Goal: Find specific page/section: Find specific page/section

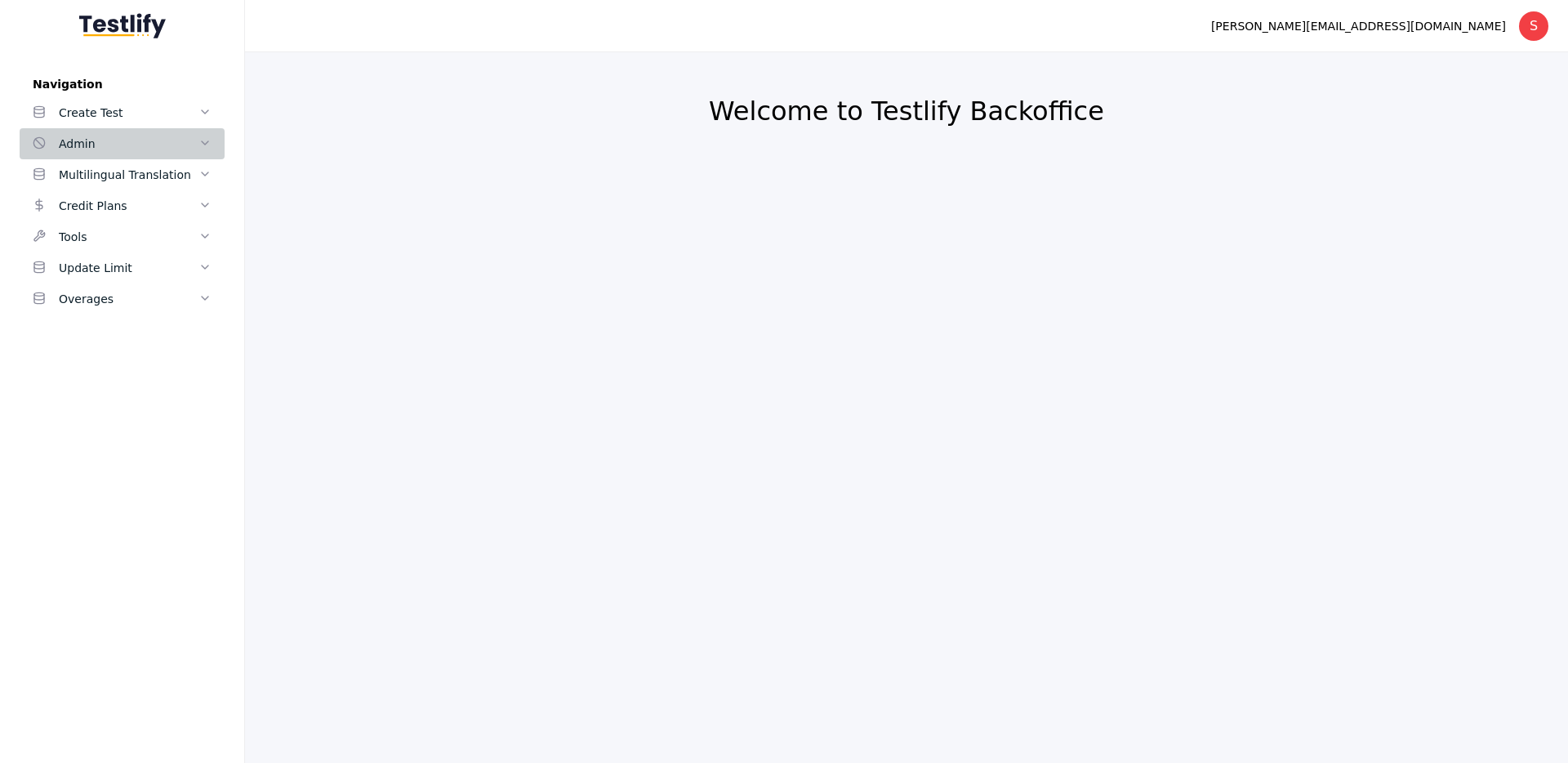
click at [172, 142] on div "Admin" at bounding box center [129, 144] width 140 height 20
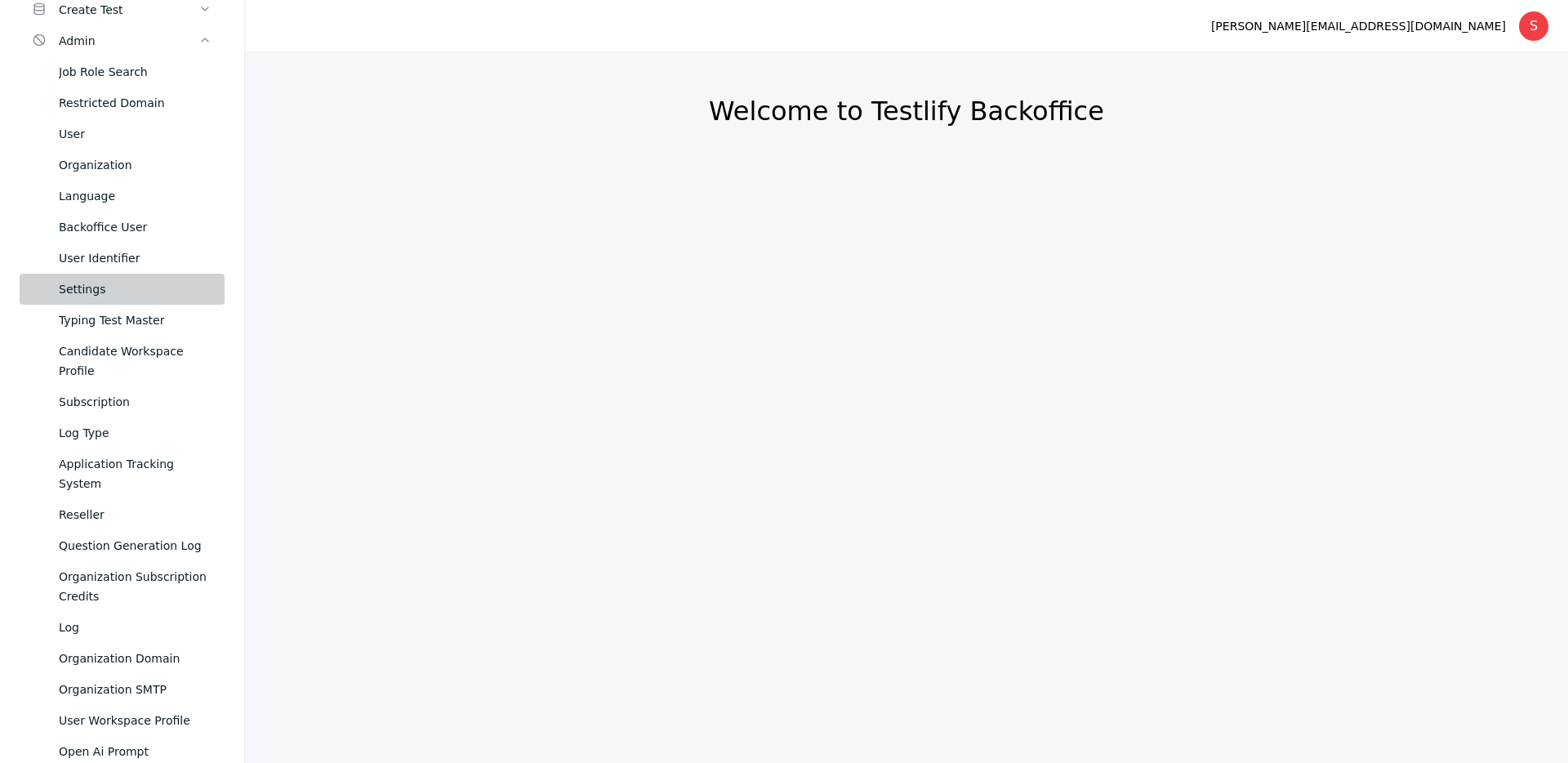
scroll to position [107, 0]
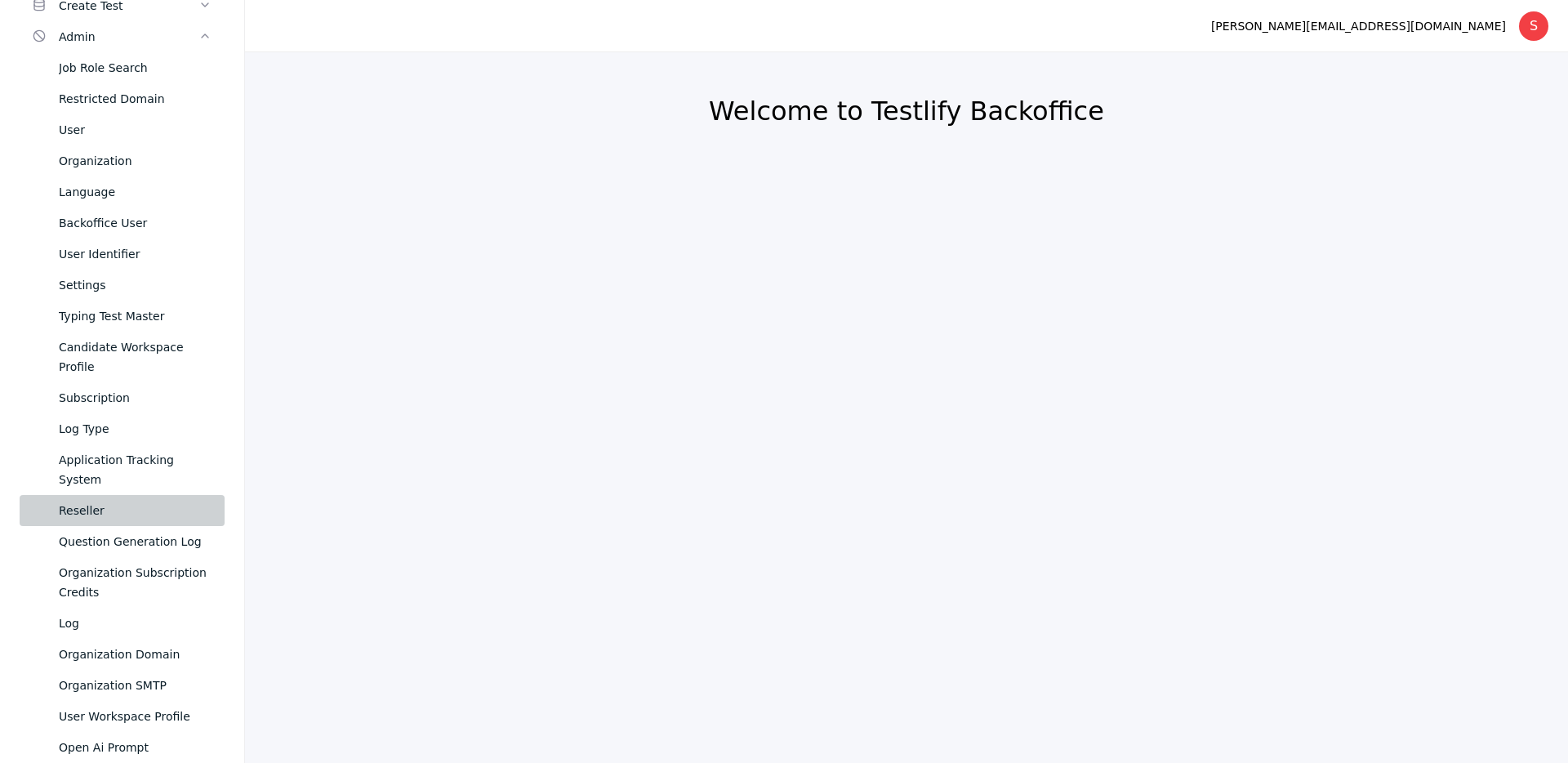
click at [149, 501] on div "Reseller" at bounding box center [135, 510] width 153 height 20
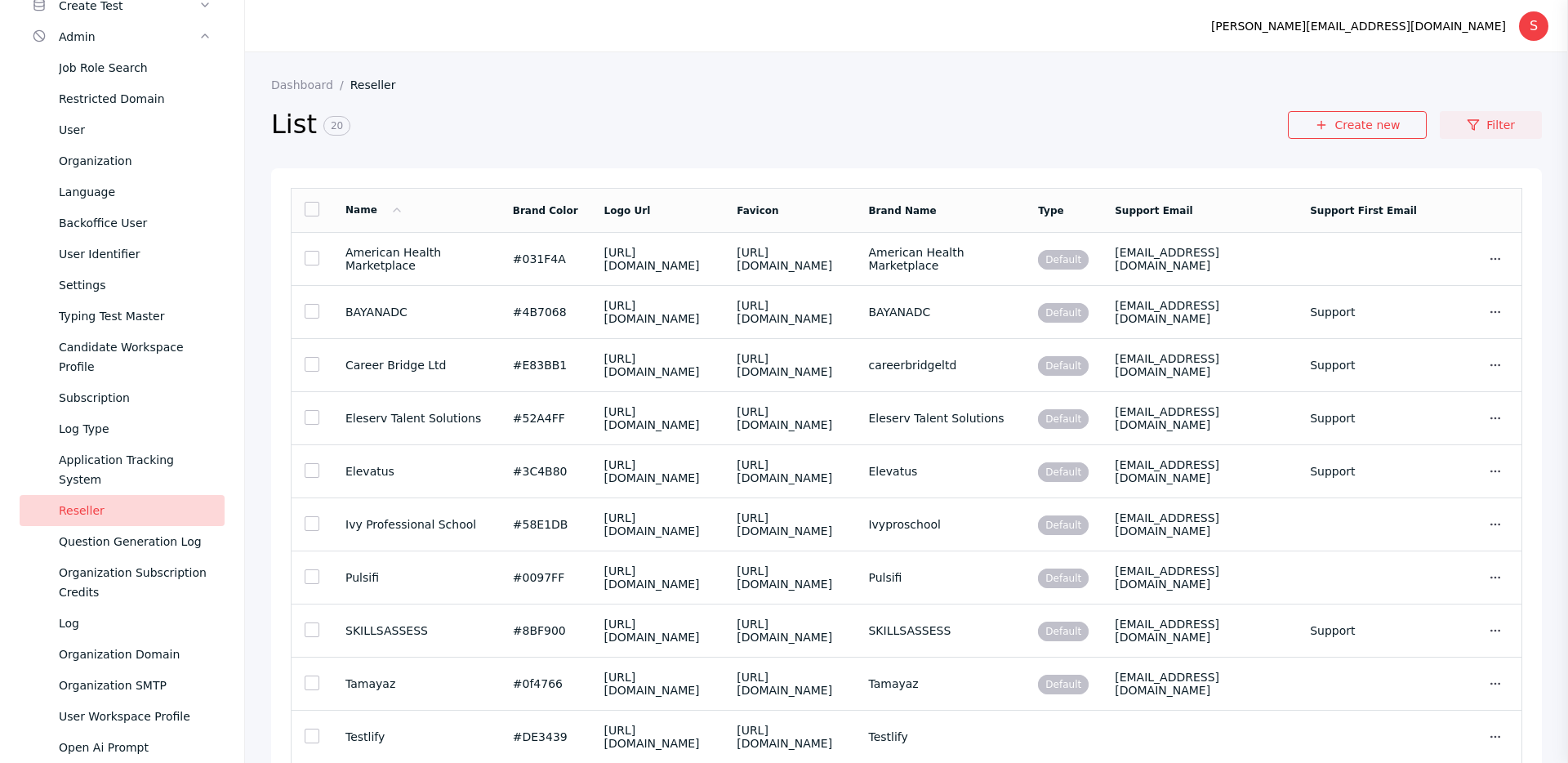
click at [1511, 121] on link "Filter" at bounding box center [1491, 125] width 102 height 28
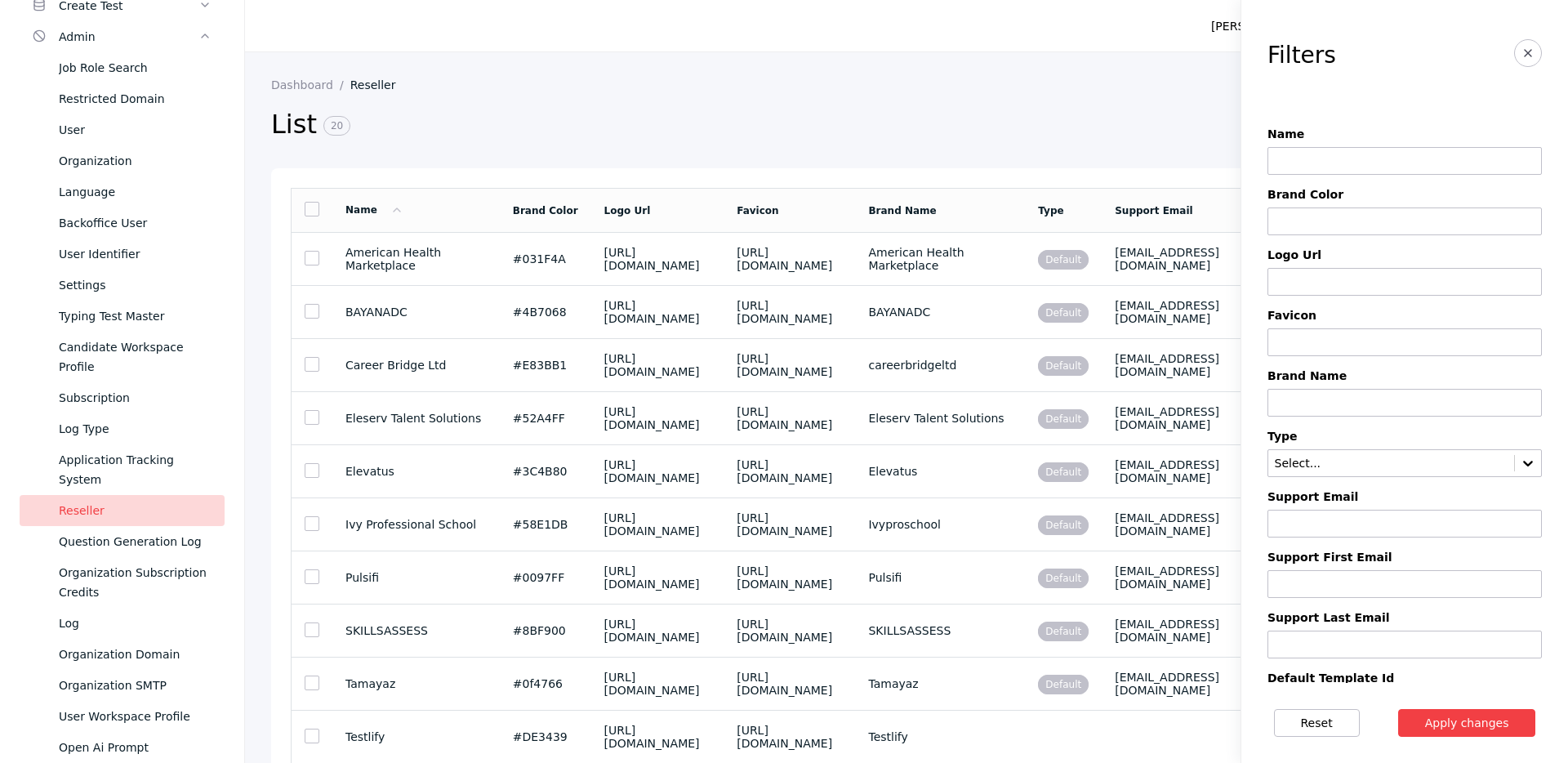
click at [1392, 163] on input at bounding box center [1404, 161] width 274 height 28
click at [1398, 709] on button "Apply changes" at bounding box center [1467, 723] width 138 height 28
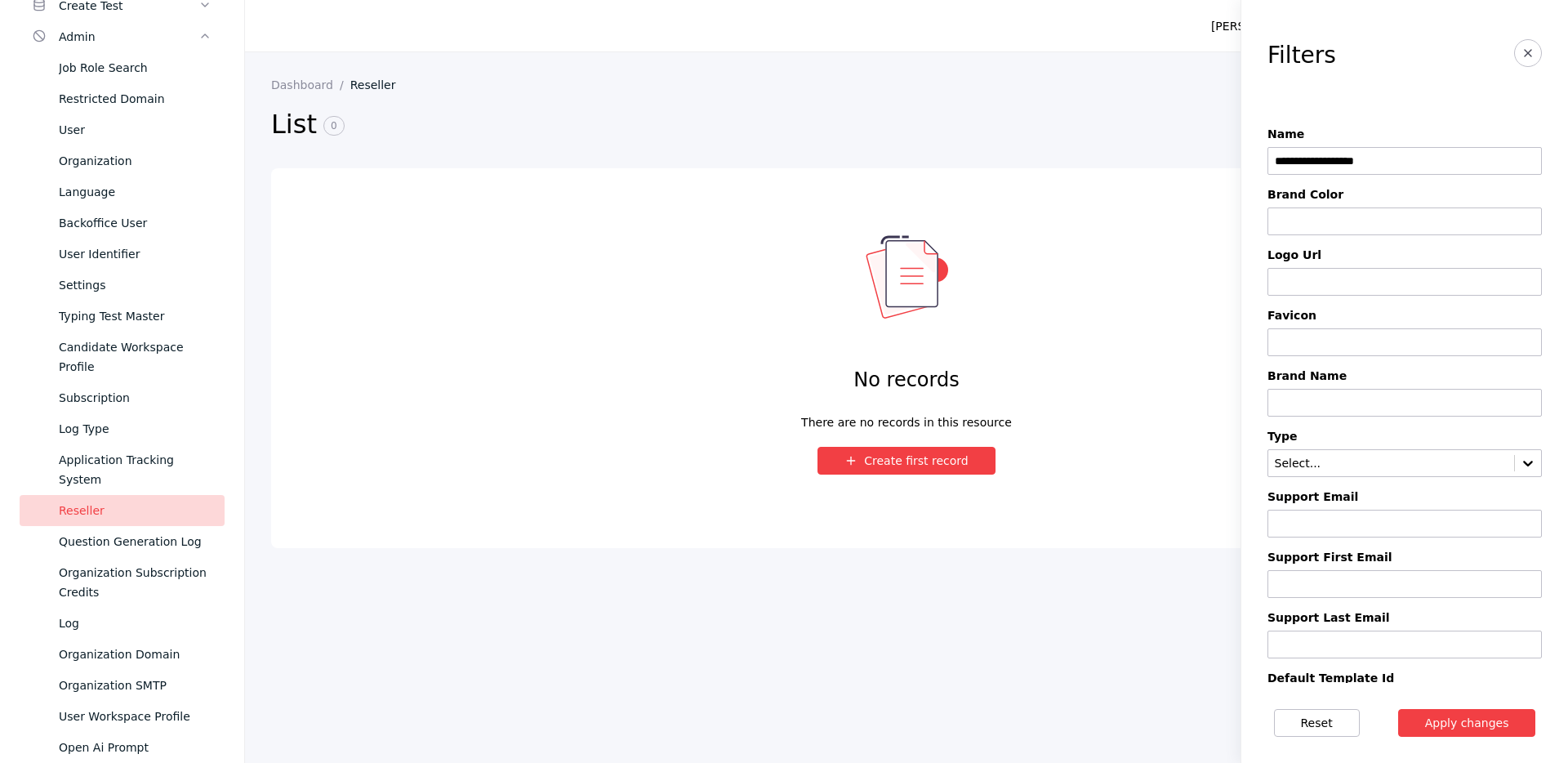
type input "**********"
click at [1398, 709] on button "Apply changes" at bounding box center [1467, 723] width 138 height 28
click at [1532, 52] on icon "button" at bounding box center [1527, 53] width 13 height 13
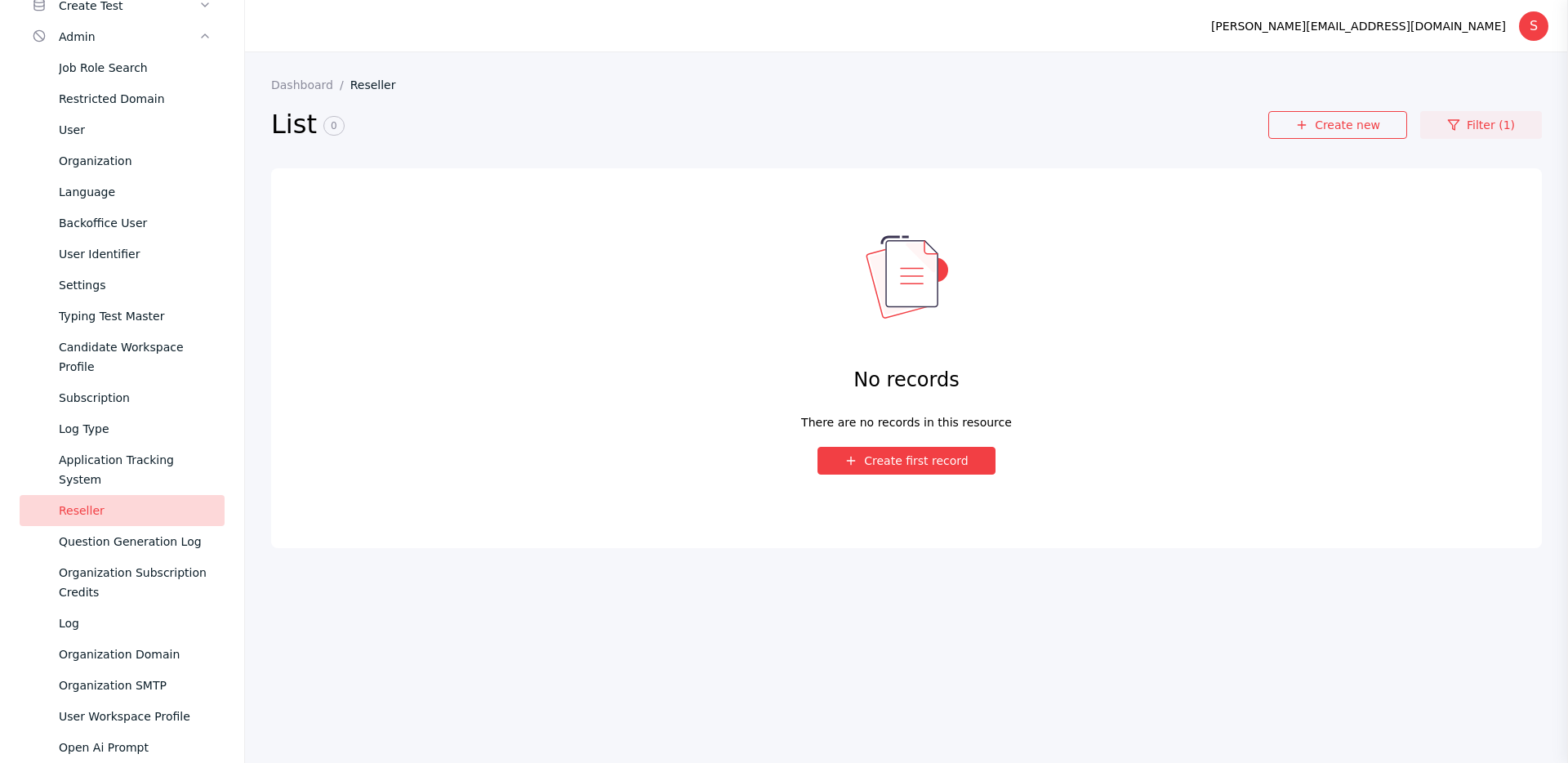
click at [1481, 122] on link "Filter (1)" at bounding box center [1481, 125] width 121 height 28
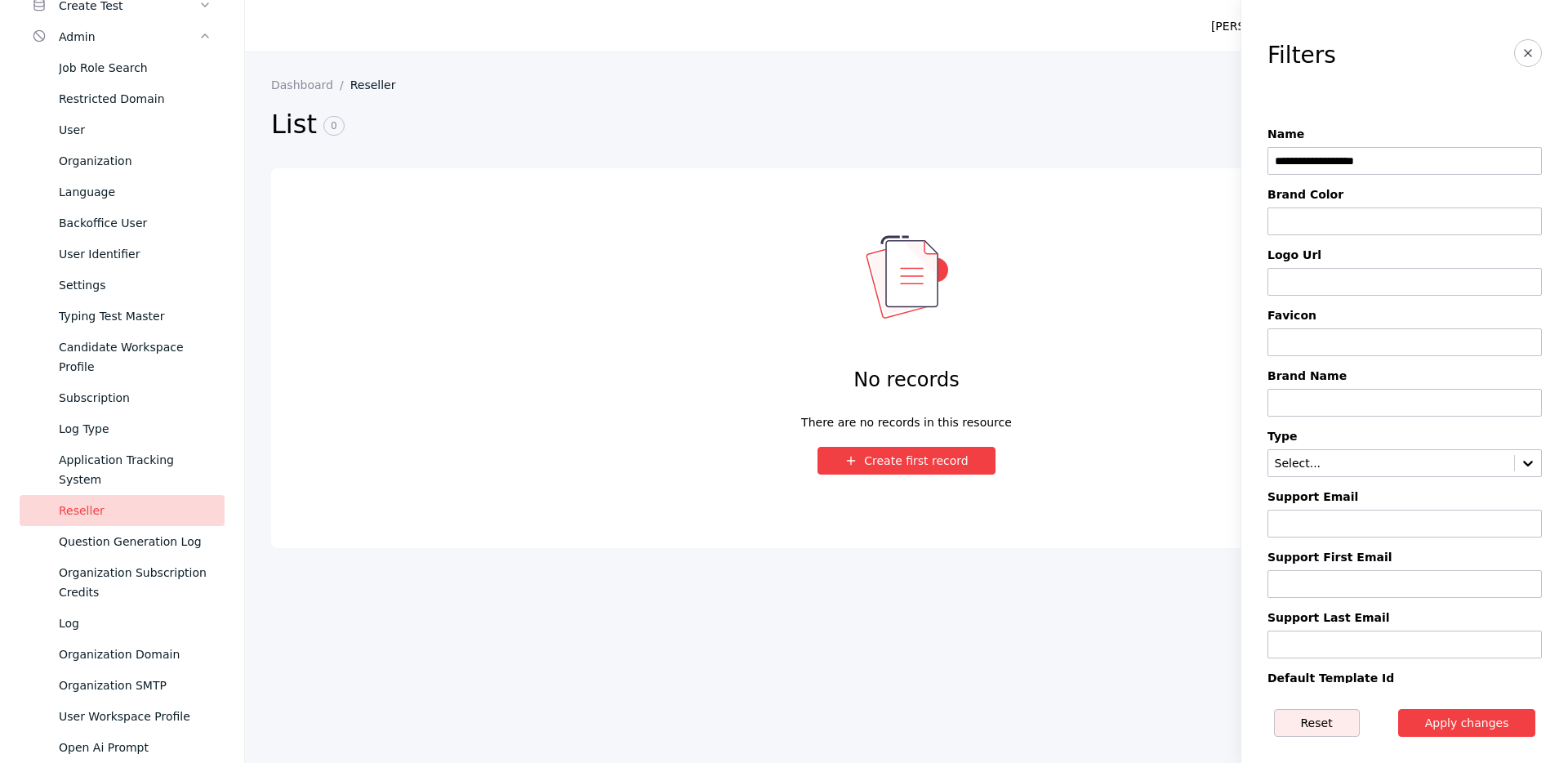
click at [1323, 722] on button "Reset" at bounding box center [1317, 723] width 85 height 28
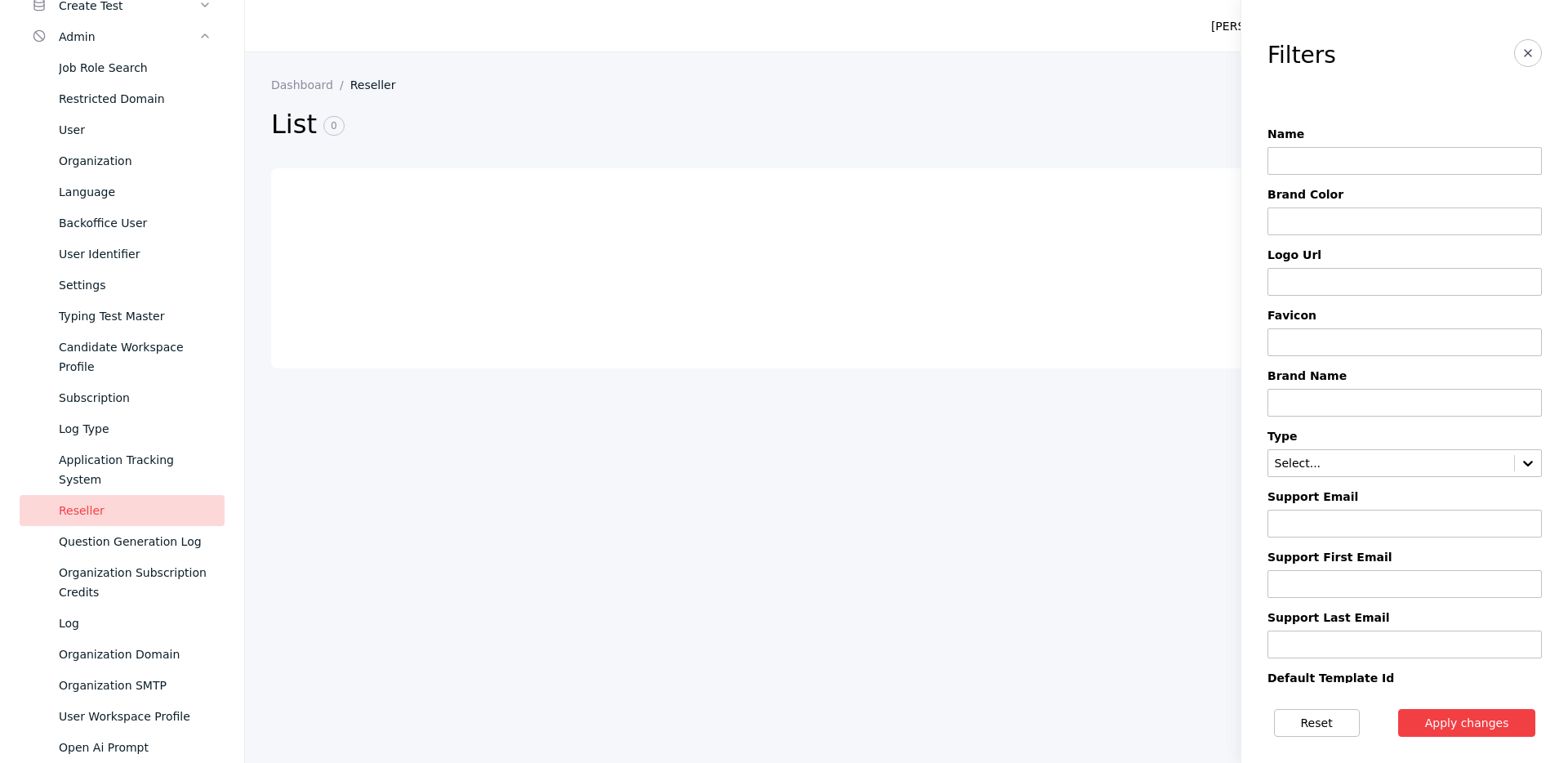
click at [1171, 673] on section "Dashboard Reseller List 0 Create new Filter Filters Name Brand Color Logo Url F…" at bounding box center [906, 408] width 1323 height 711
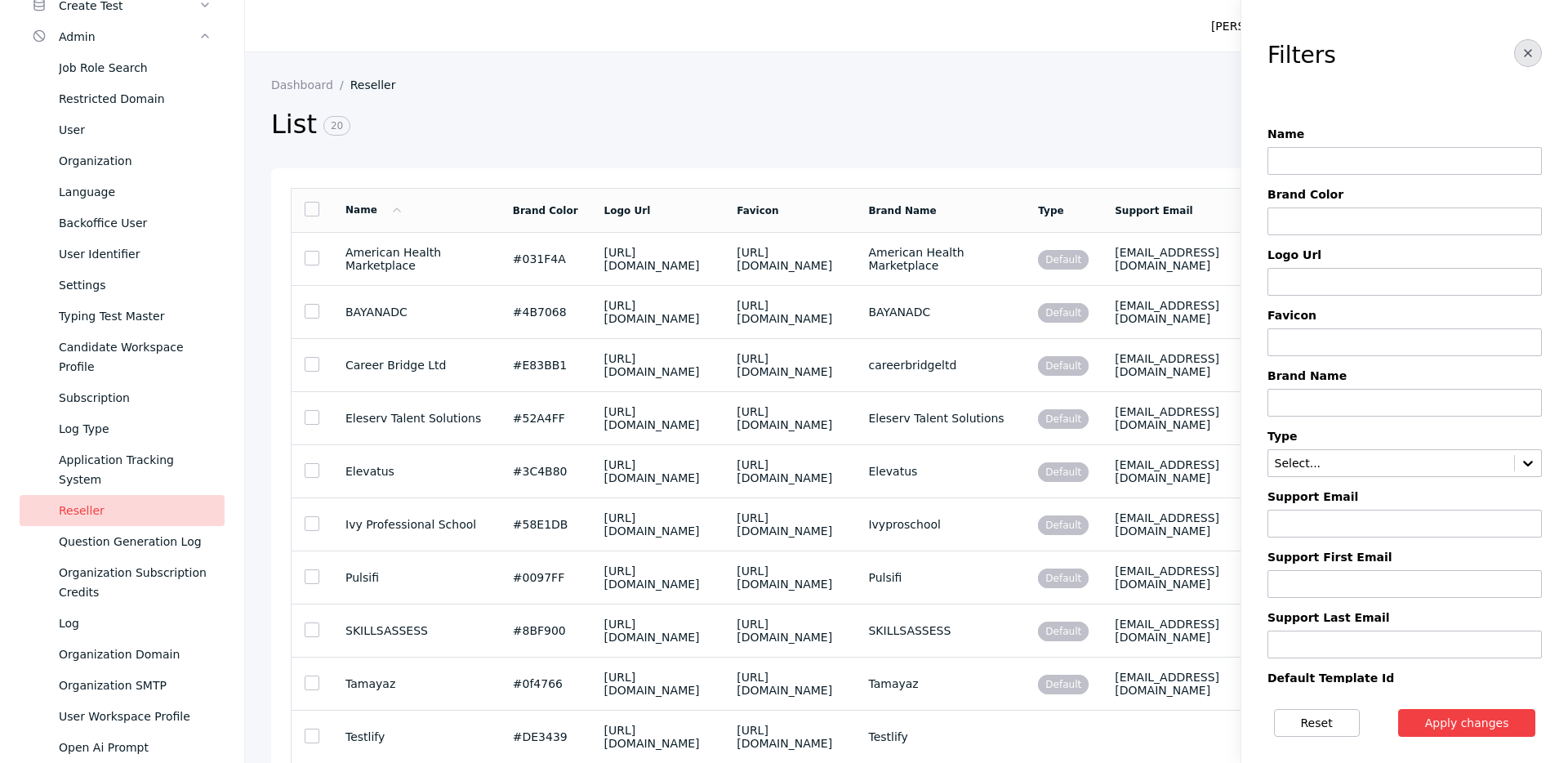
click at [1526, 50] on icon "button" at bounding box center [1527, 53] width 13 height 13
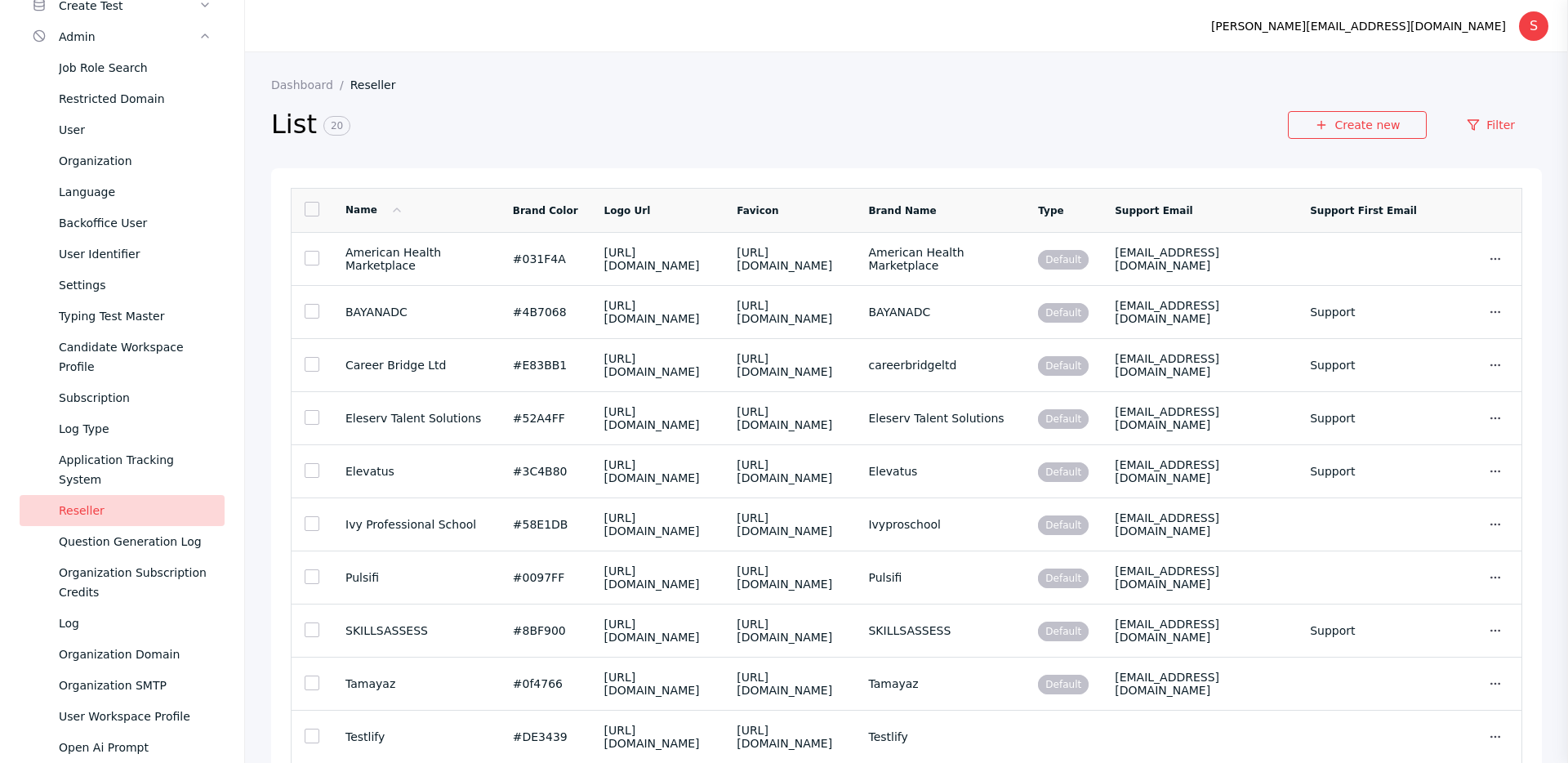
click at [390, 210] on icon at bounding box center [396, 209] width 13 height 13
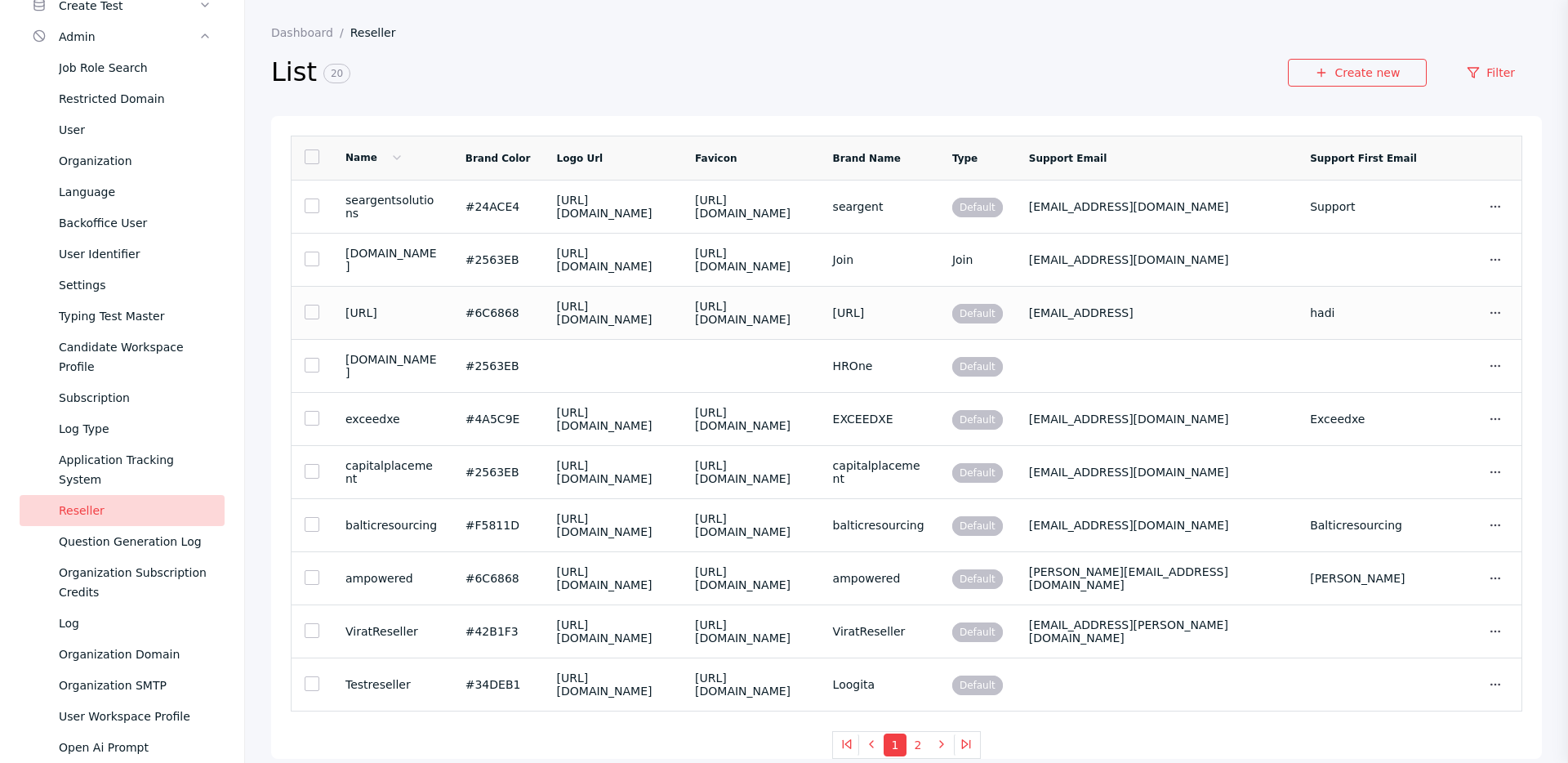
scroll to position [377, 0]
click at [913, 747] on button "2" at bounding box center [917, 745] width 23 height 23
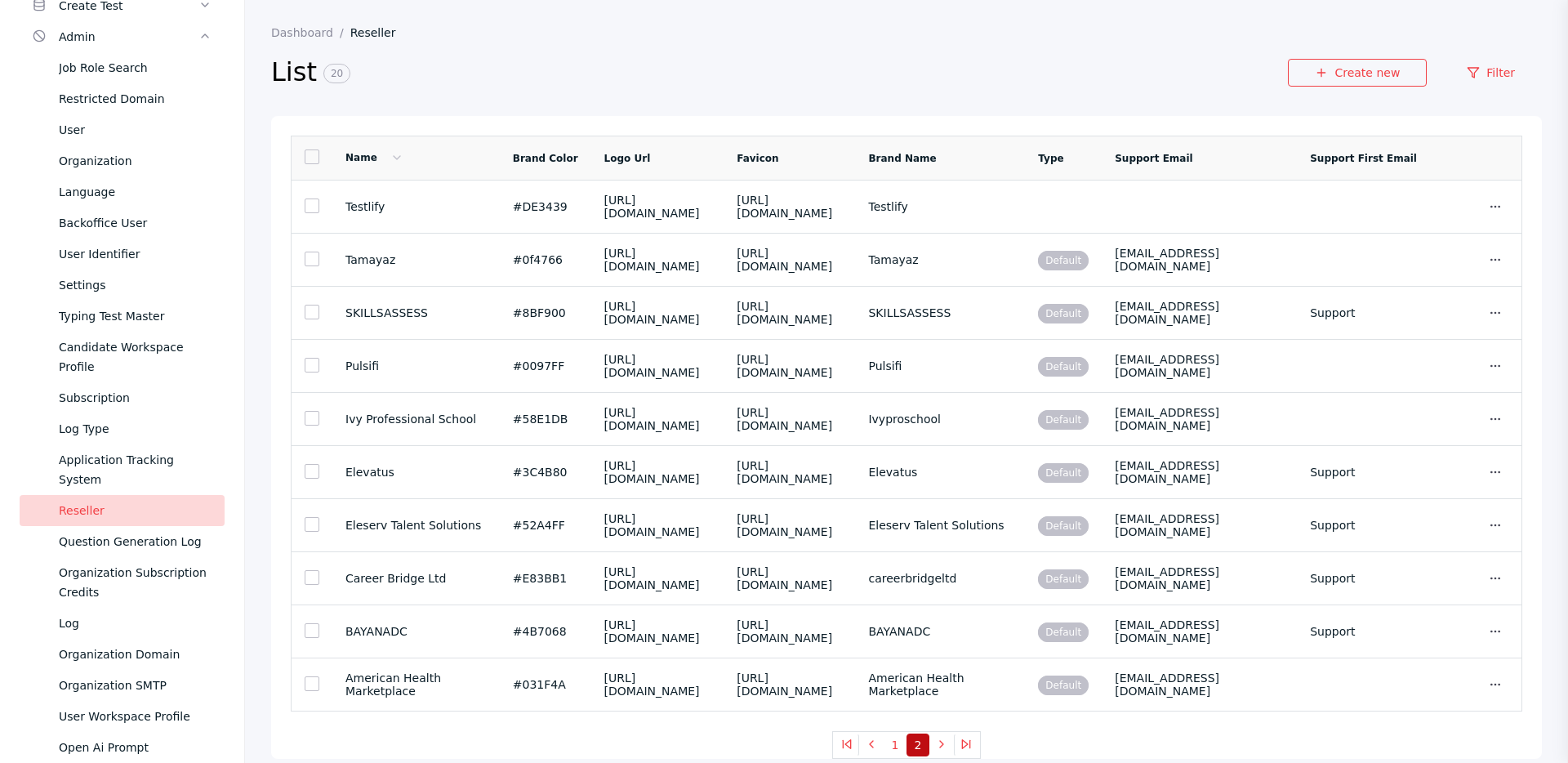
scroll to position [494, 0]
click at [941, 756] on button at bounding box center [941, 745] width 25 height 23
click at [944, 744] on icon at bounding box center [941, 743] width 13 height 13
click at [971, 744] on icon at bounding box center [966, 743] width 13 height 13
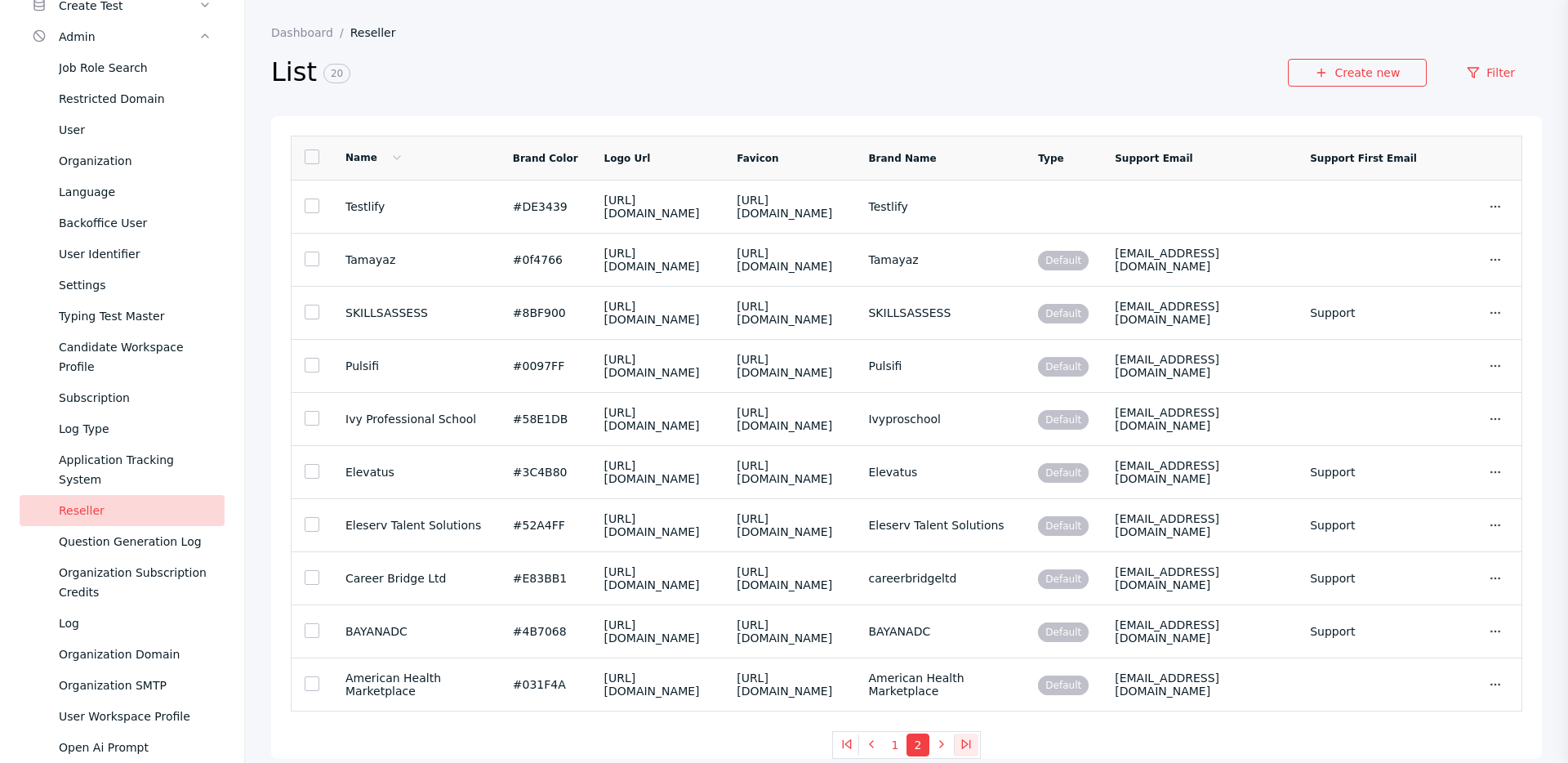
click at [971, 744] on icon at bounding box center [966, 743] width 13 height 13
click at [871, 745] on polyline at bounding box center [871, 744] width 3 height 7
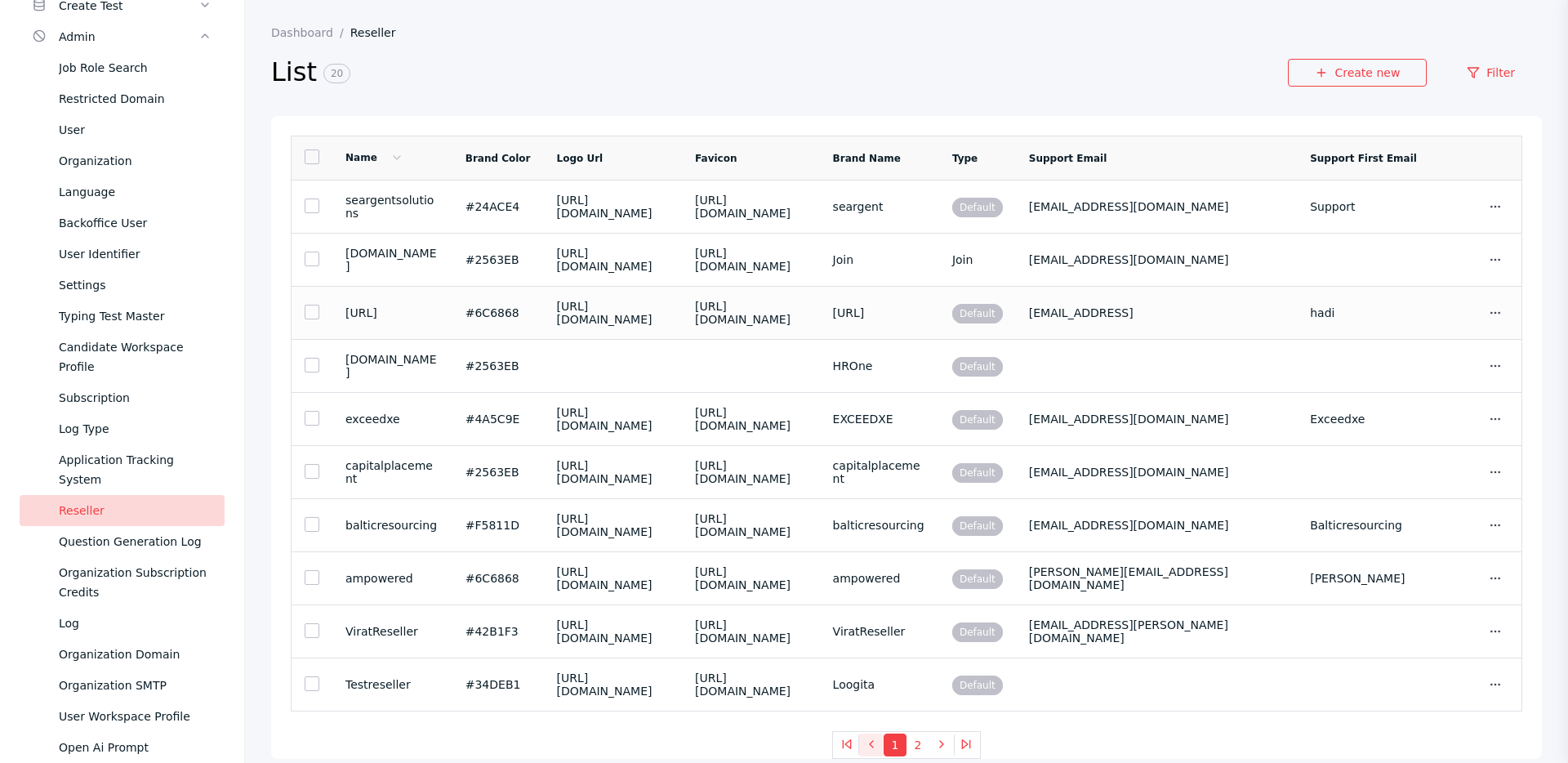
scroll to position [377, 0]
click at [877, 743] on icon at bounding box center [871, 743] width 13 height 13
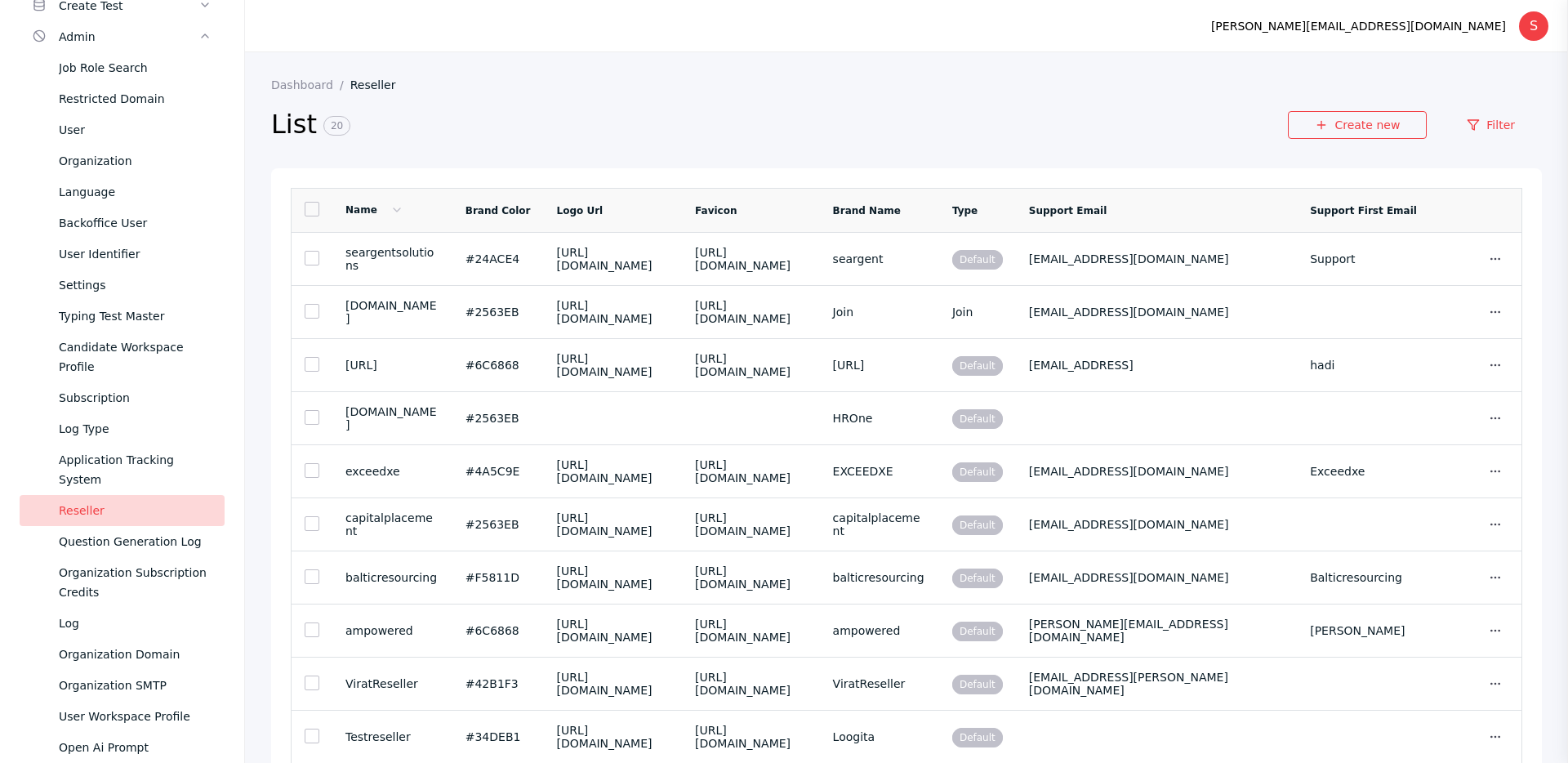
click at [1174, 38] on section "[PERSON_NAME][EMAIL_ADDRESS][DOMAIN_NAME] S Log out" at bounding box center [906, 26] width 1323 height 52
click at [1509, 120] on link "Filter" at bounding box center [1491, 125] width 102 height 28
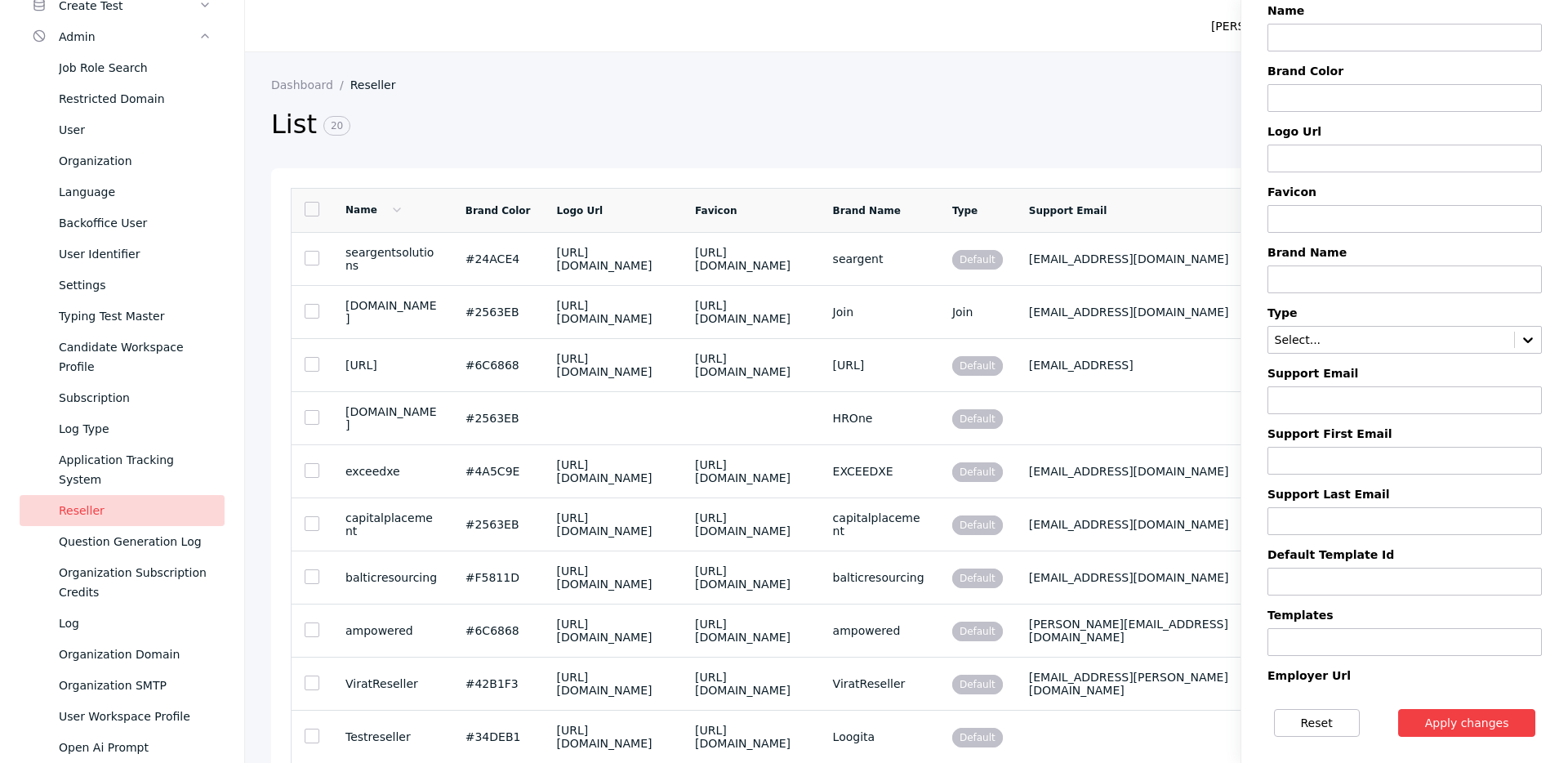
scroll to position [191, 0]
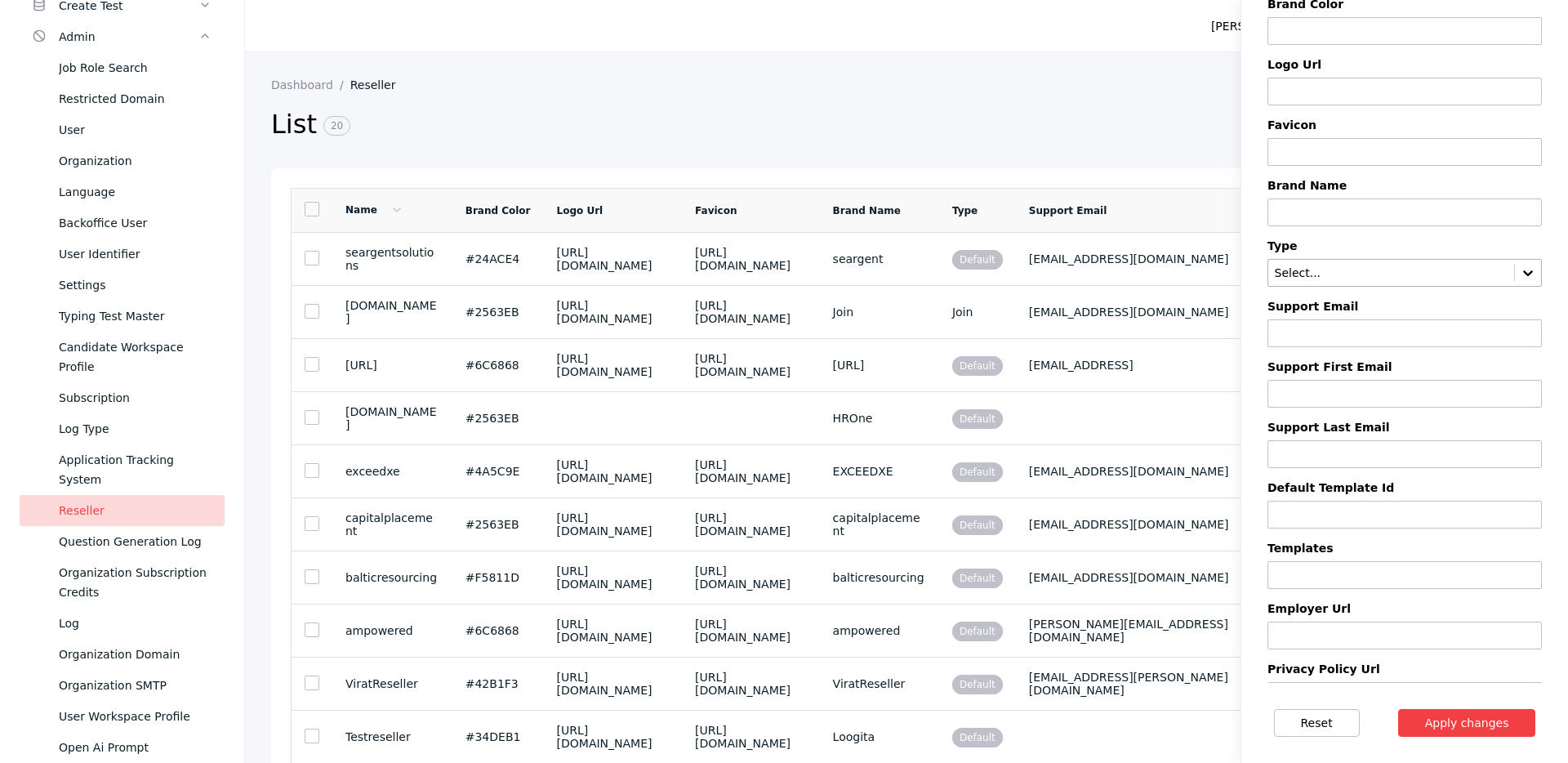
click at [1521, 277] on icon at bounding box center [1527, 273] width 16 height 16
click at [1528, 273] on icon at bounding box center [1527, 273] width 16 height 16
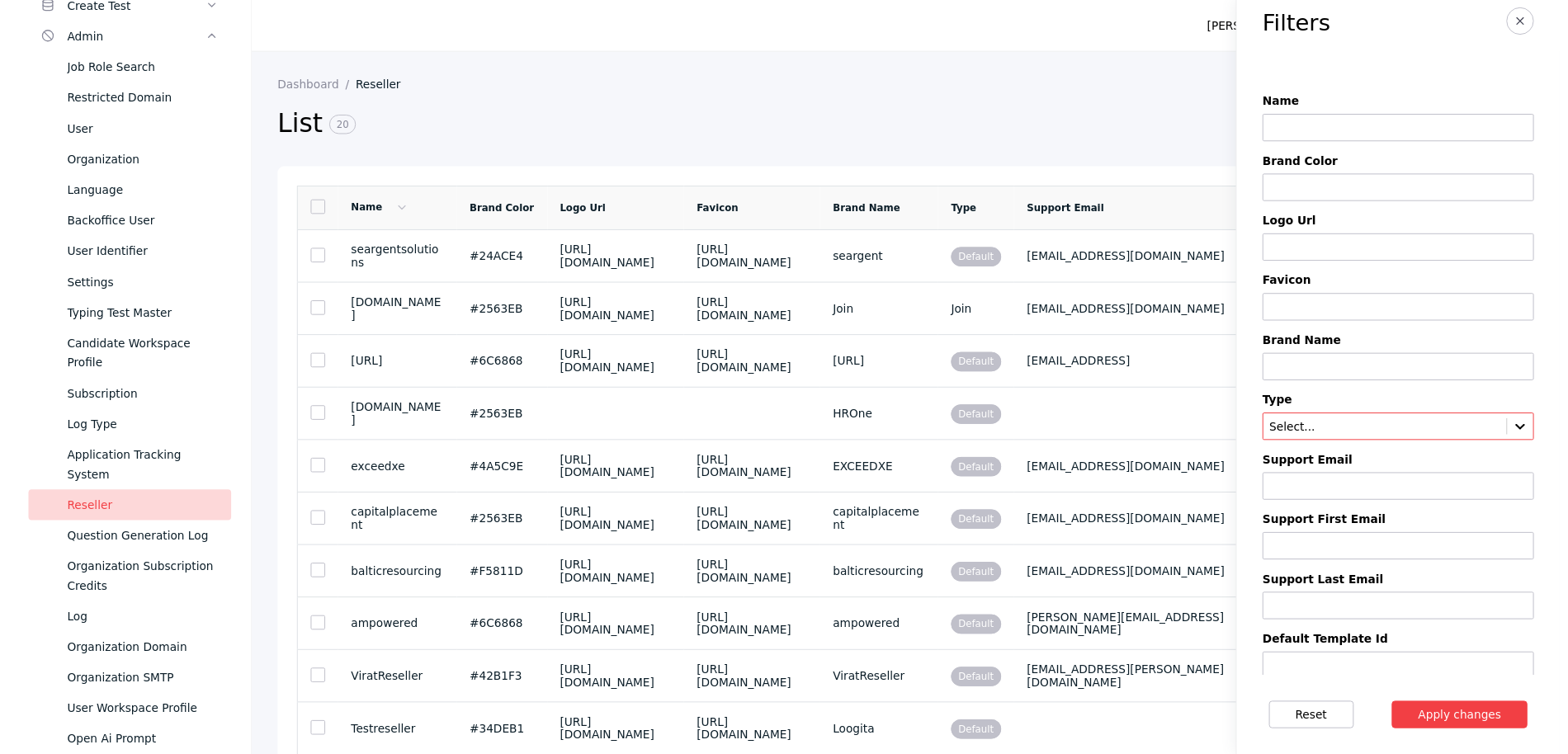
scroll to position [0, 0]
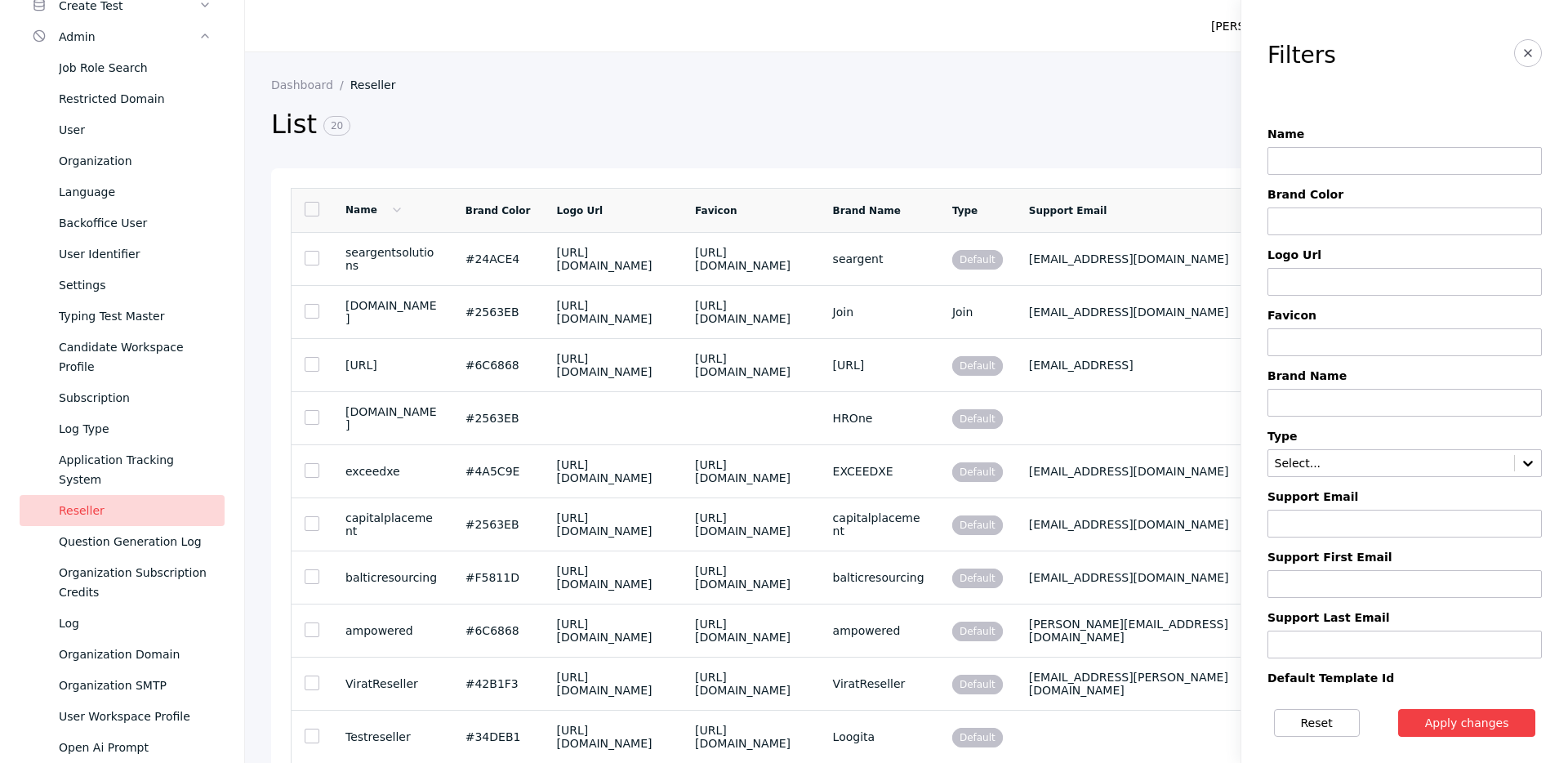
click at [1332, 165] on input at bounding box center [1404, 161] width 274 height 28
click at [1285, 273] on input at bounding box center [1404, 282] width 274 height 28
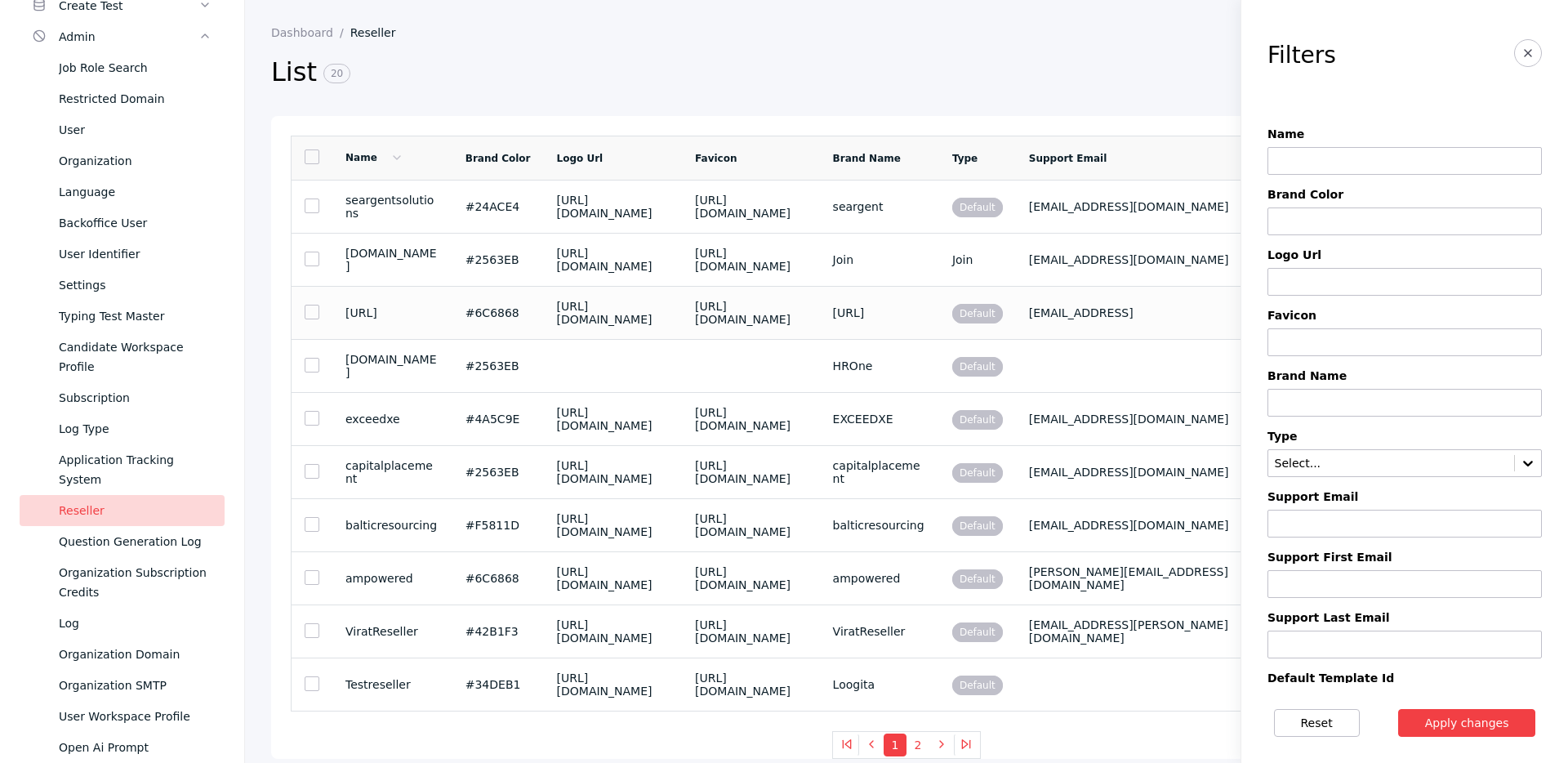
scroll to position [377, 0]
click at [409, 606] on td "ViratReseller" at bounding box center [392, 632] width 120 height 53
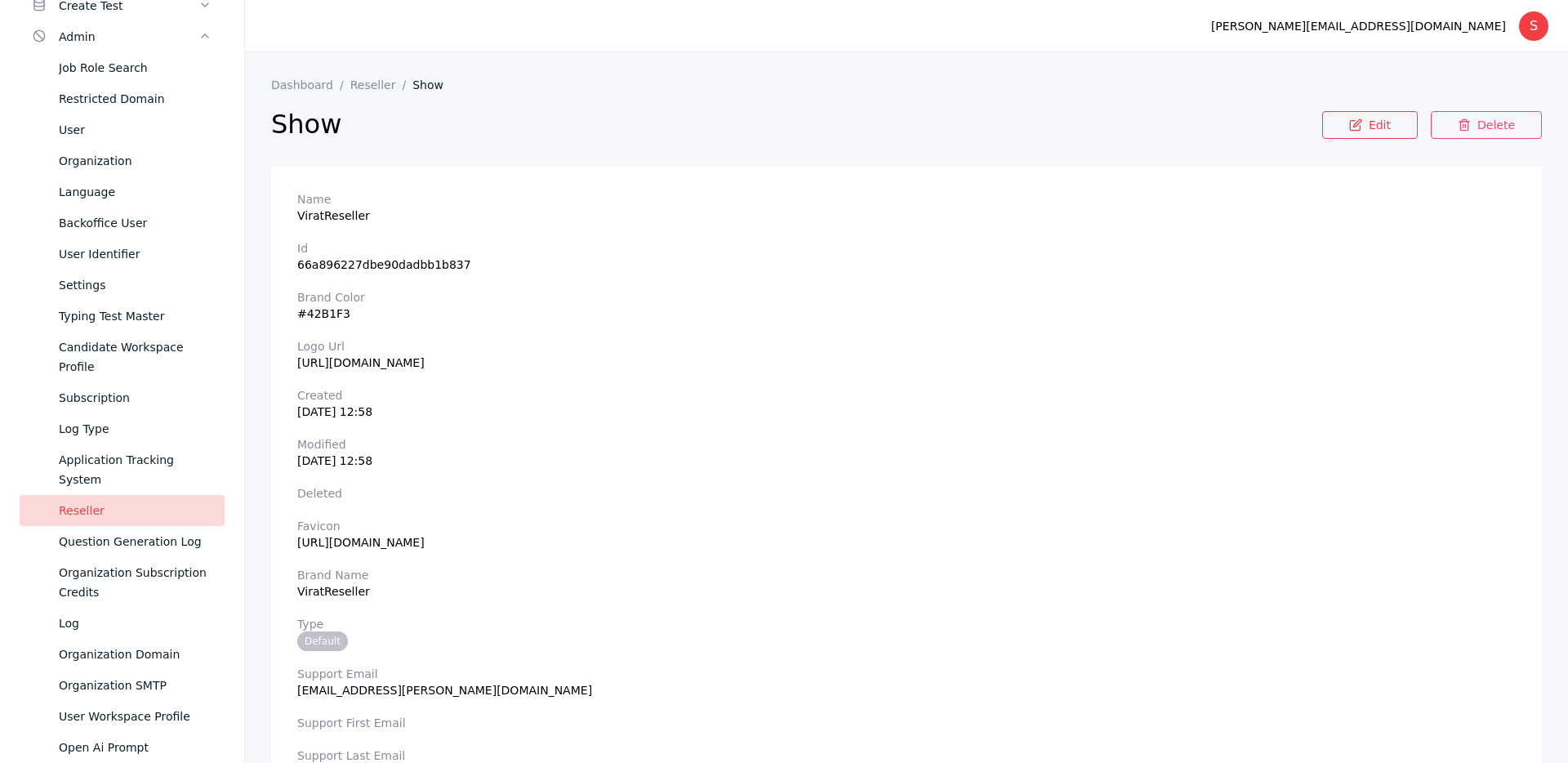
scroll to position [1393, 0]
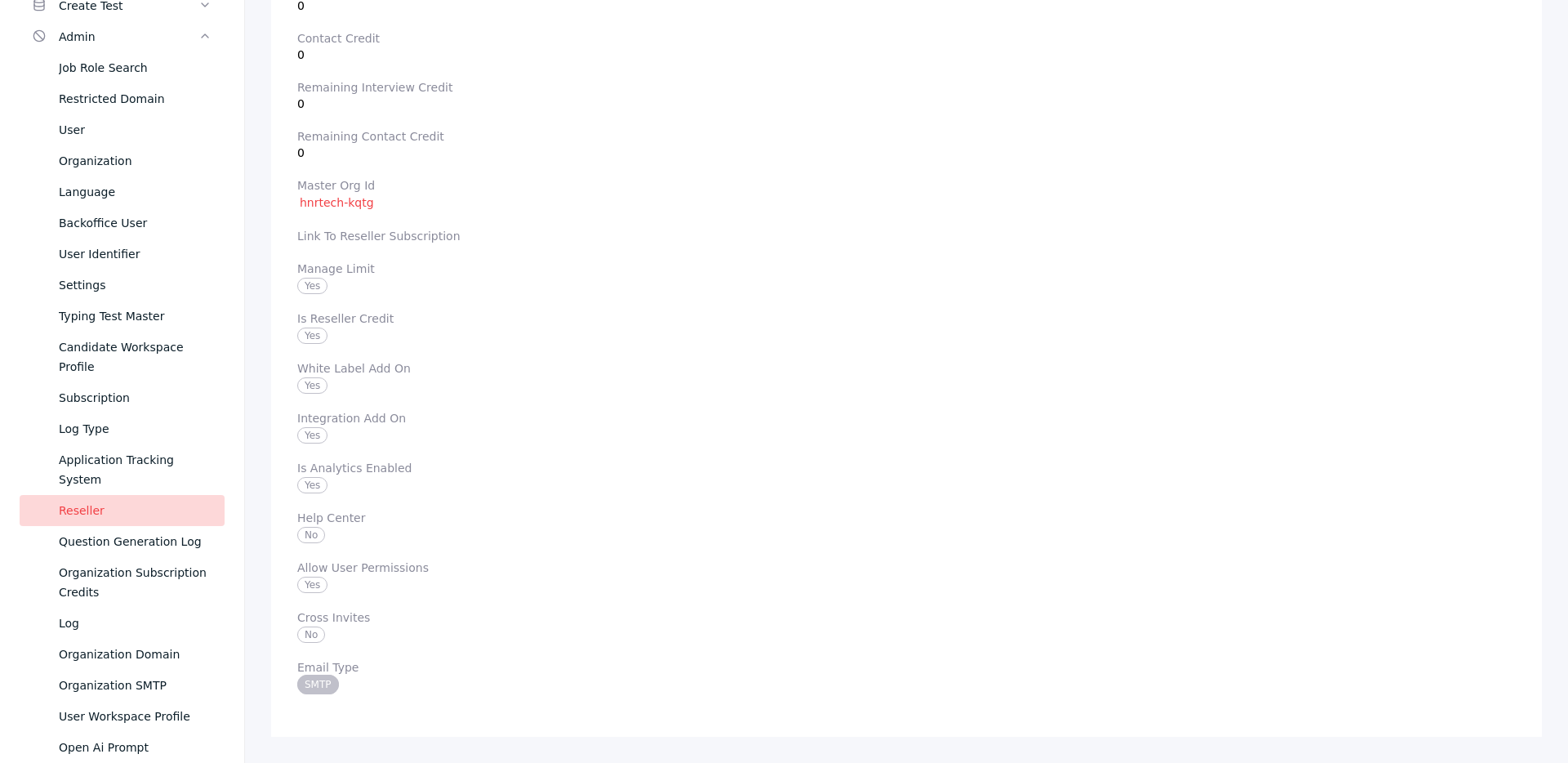
click at [310, 536] on span "No" at bounding box center [311, 535] width 28 height 16
click at [845, 561] on label "Allow User Permissions" at bounding box center [906, 567] width 1219 height 13
